Goal: Download file/media

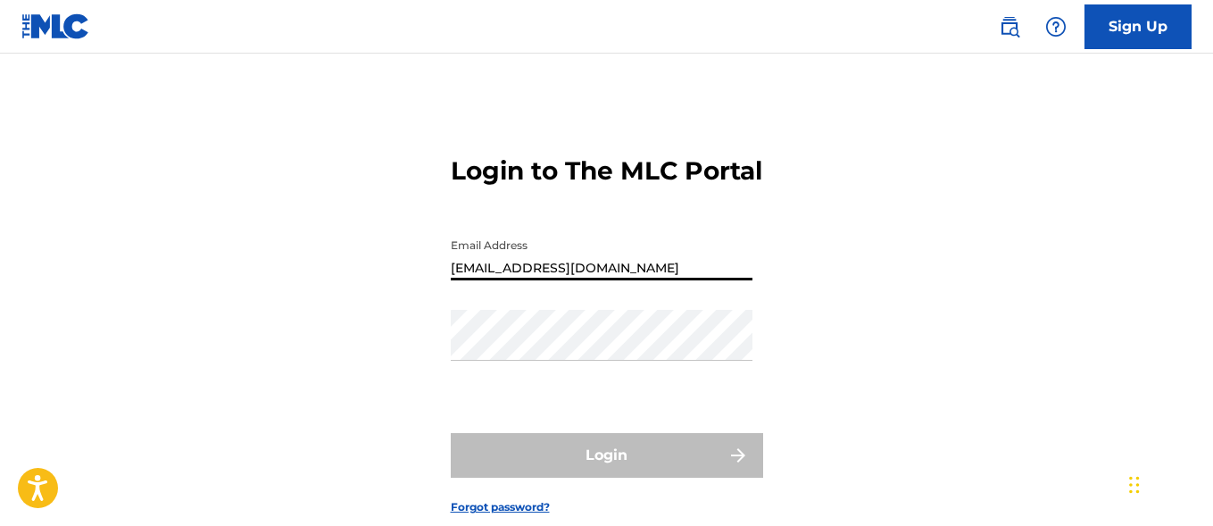
type input "[EMAIL_ADDRESS][DOMAIN_NAME]"
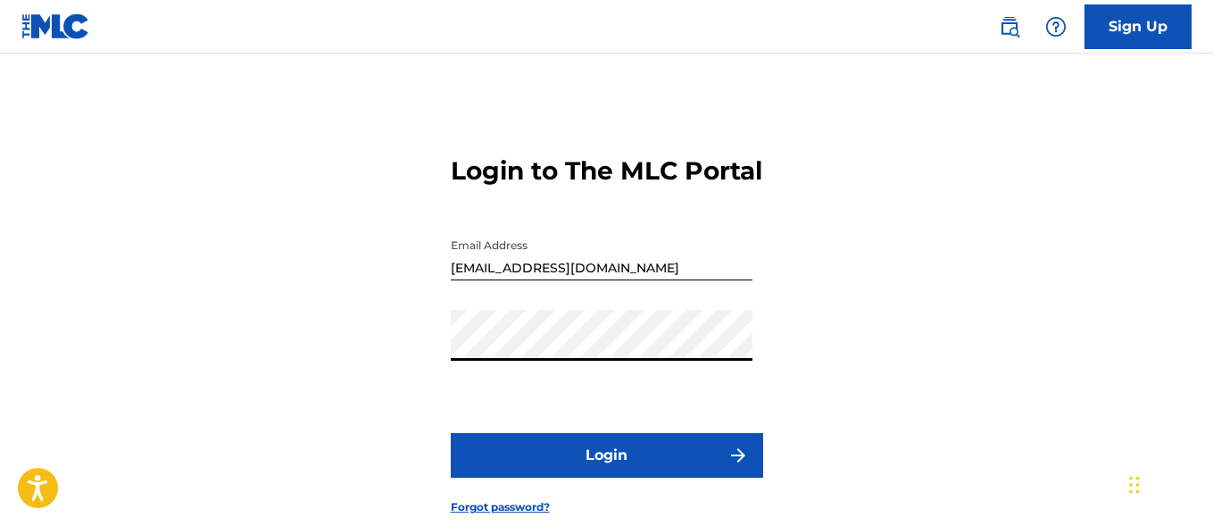
click at [606, 477] on button "Login" at bounding box center [607, 455] width 312 height 45
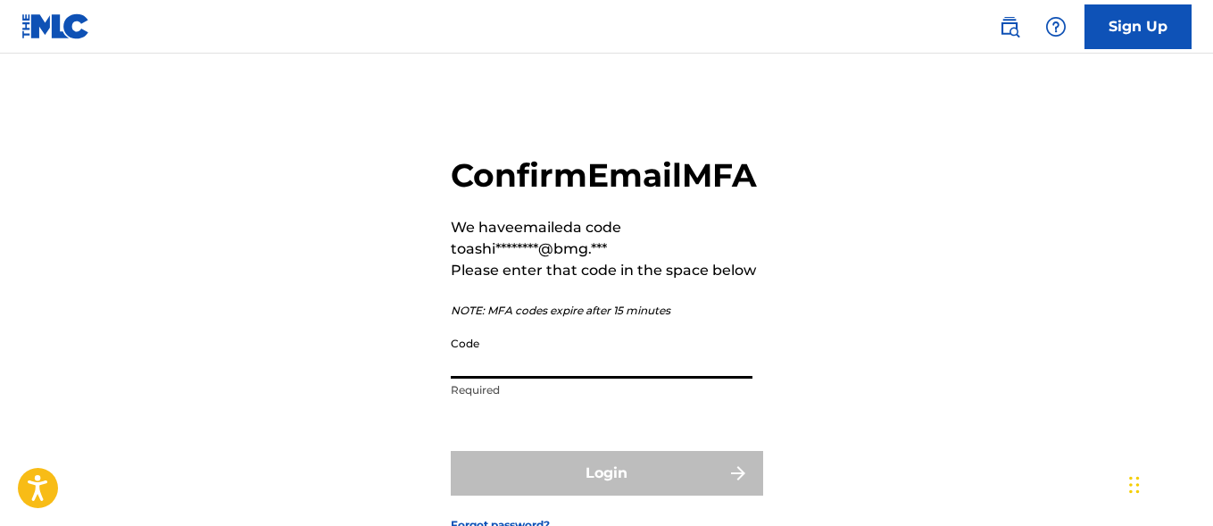
click at [527, 378] on input "Code" at bounding box center [602, 352] width 302 height 51
paste input "168423"
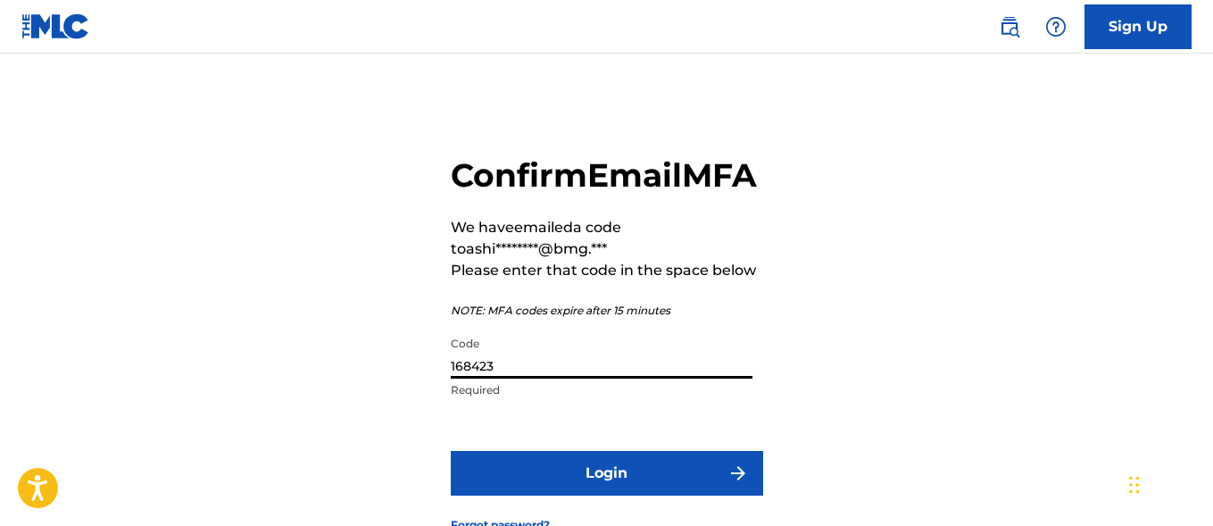
type input "168423"
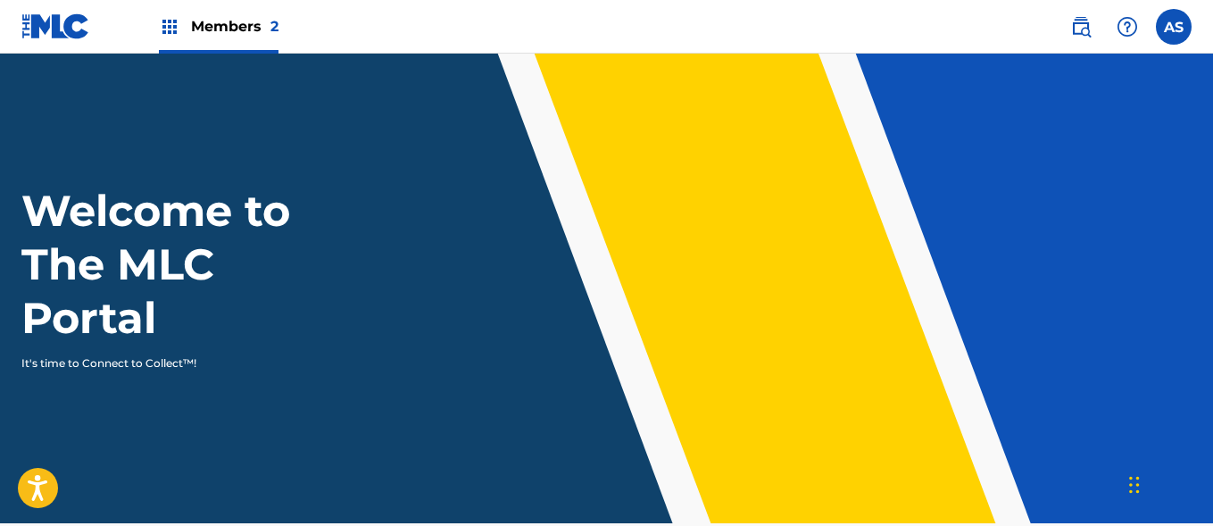
click at [170, 27] on img at bounding box center [169, 26] width 21 height 21
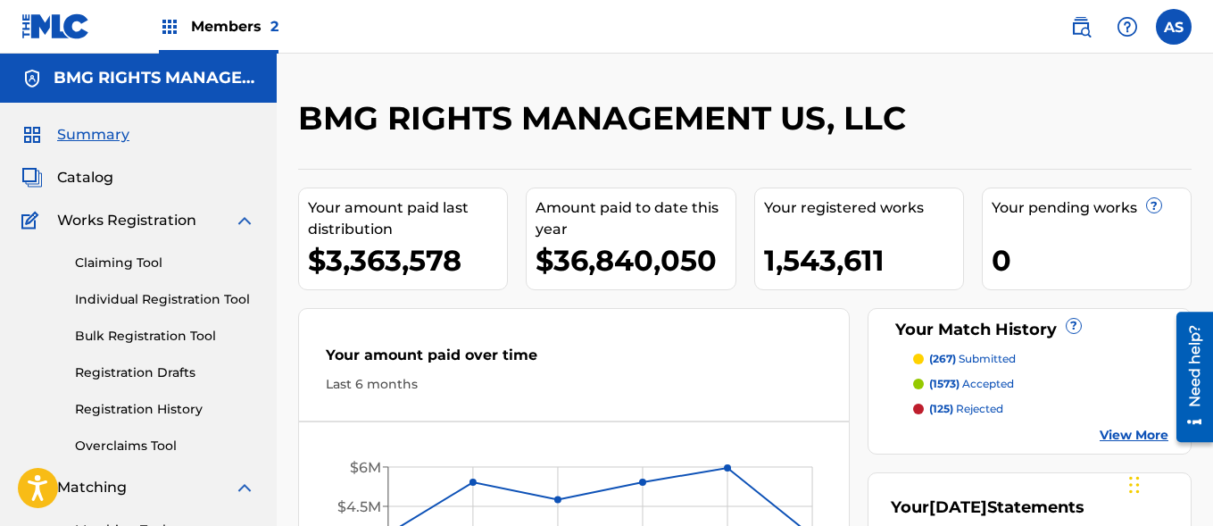
scroll to position [387, 0]
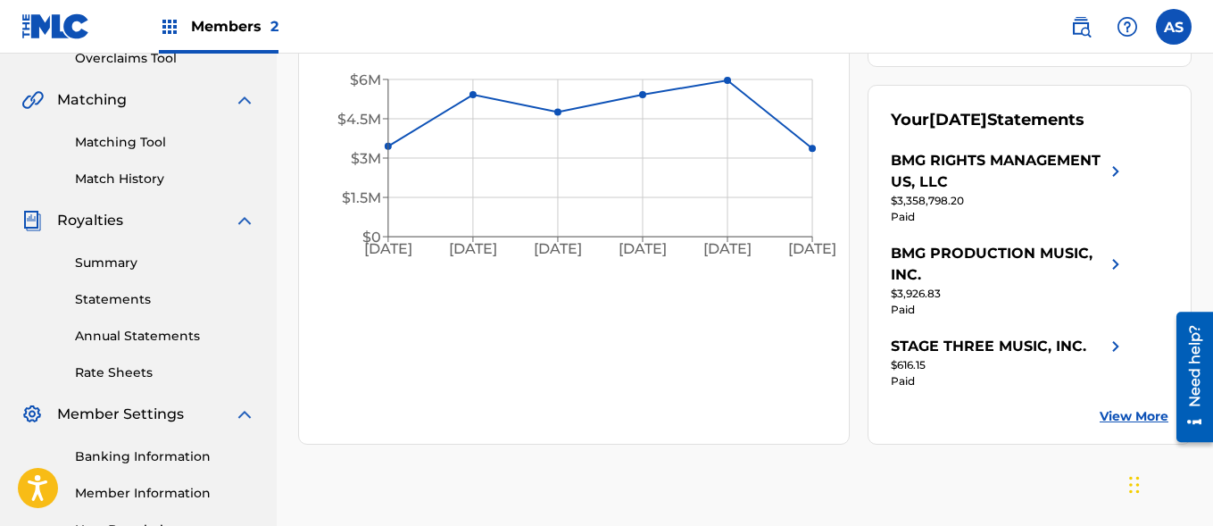
click at [165, 262] on link "Summary" at bounding box center [165, 262] width 180 height 19
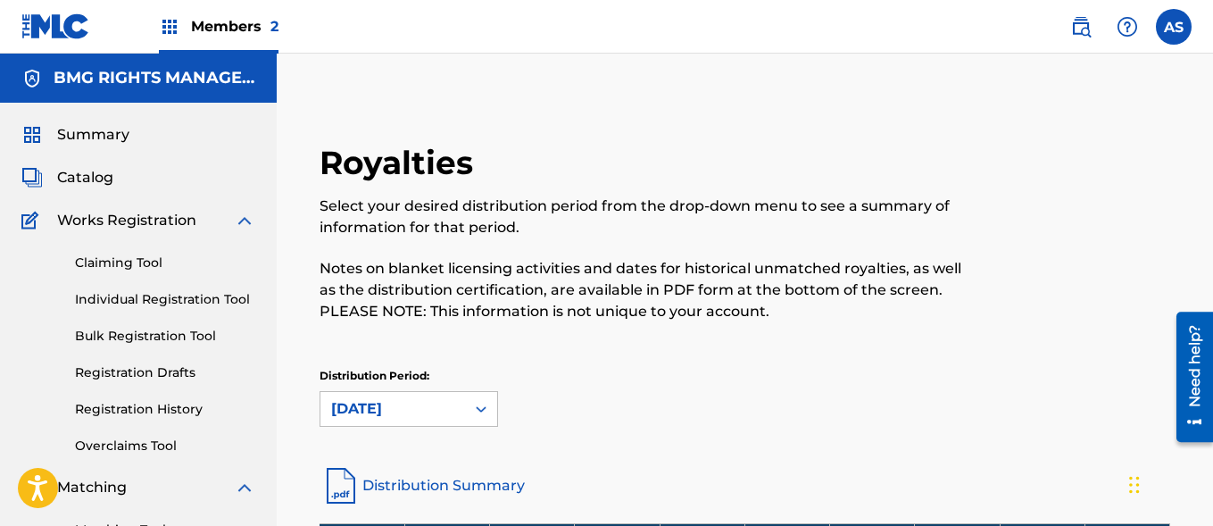
click at [170, 27] on img at bounding box center [169, 26] width 21 height 21
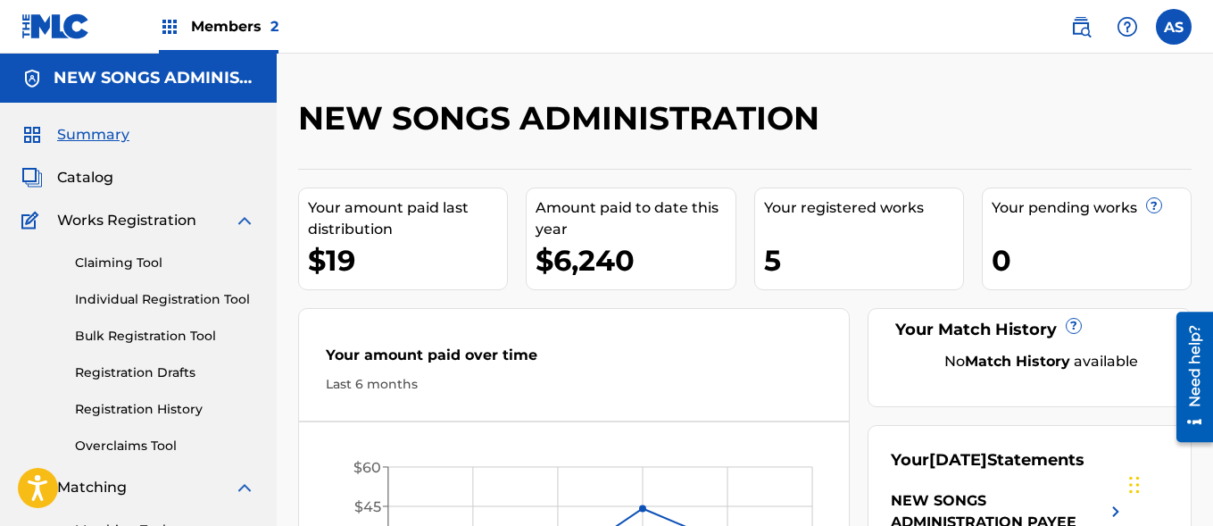
scroll to position [387, 0]
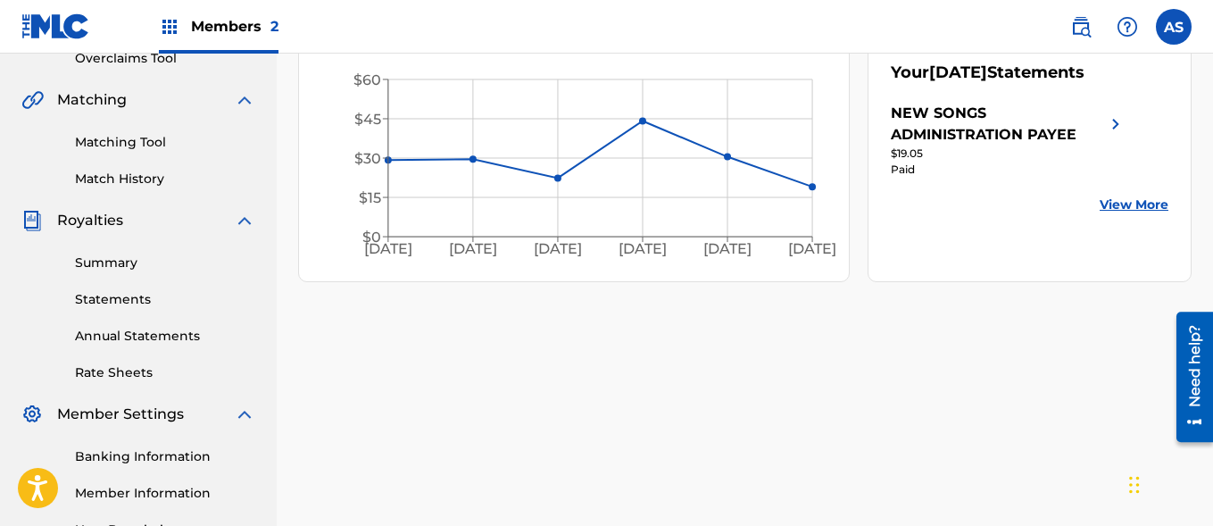
click at [165, 262] on link "Summary" at bounding box center [165, 262] width 180 height 19
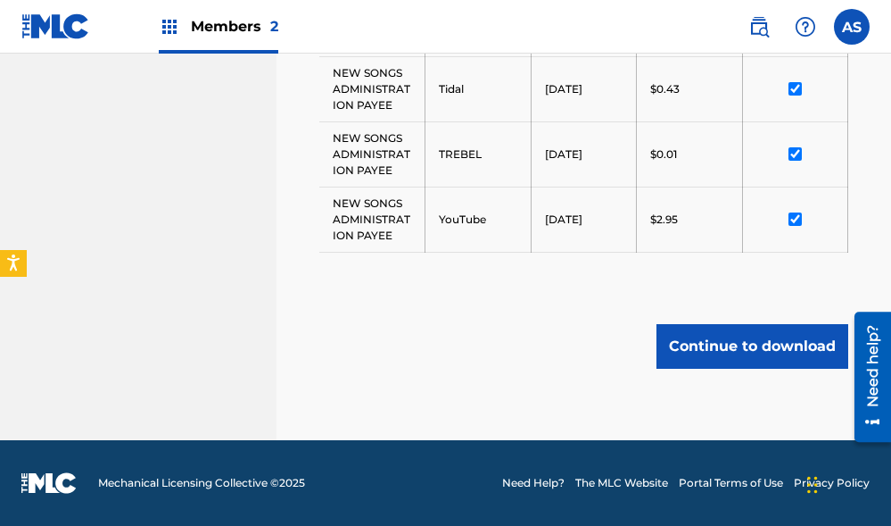
scroll to position [1703, 0]
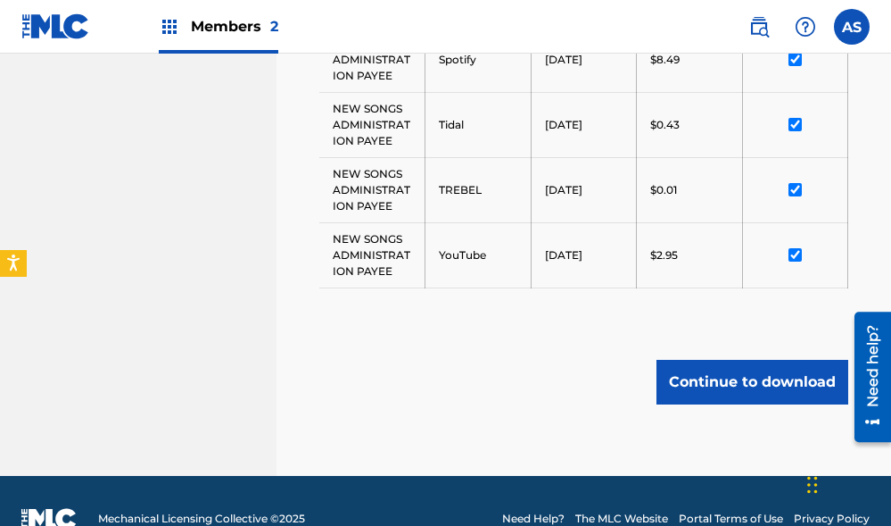
click at [734, 383] on button "Continue to download" at bounding box center [753, 382] width 192 height 45
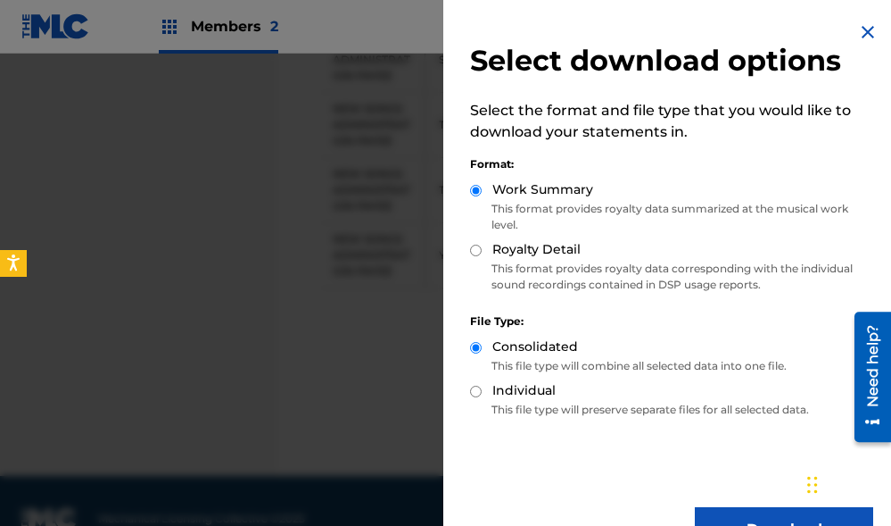
click at [862, 32] on img at bounding box center [868, 31] width 21 height 21
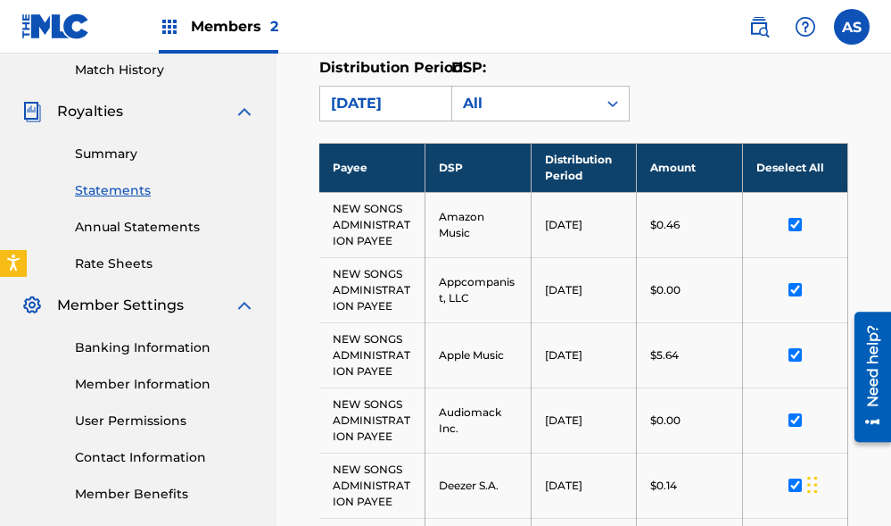
scroll to position [485, 0]
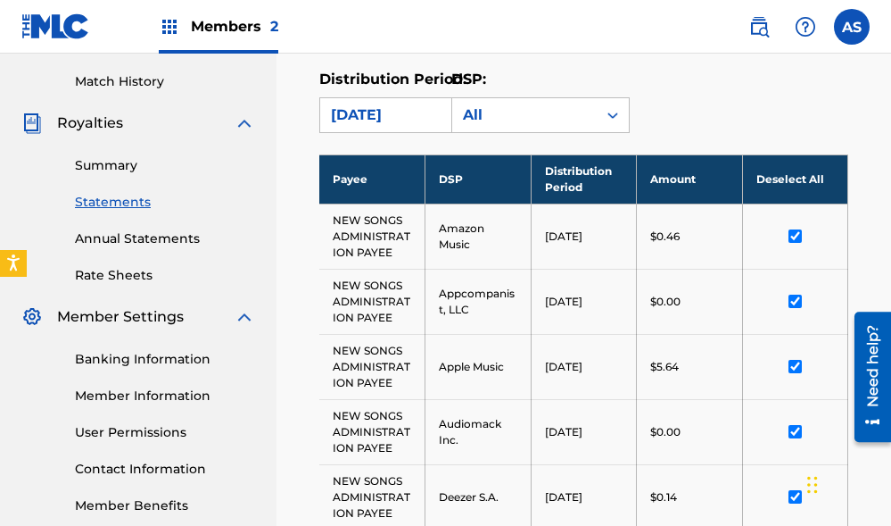
click at [780, 176] on th "Deselect All" at bounding box center [795, 178] width 106 height 49
click at [780, 176] on th "Select All" at bounding box center [795, 178] width 106 height 49
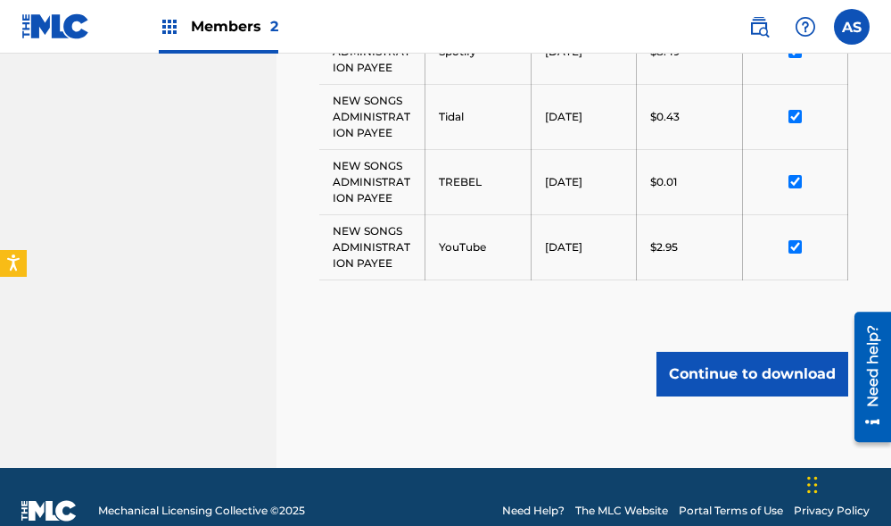
scroll to position [1739, 0]
